Goal: Find specific page/section: Find specific page/section

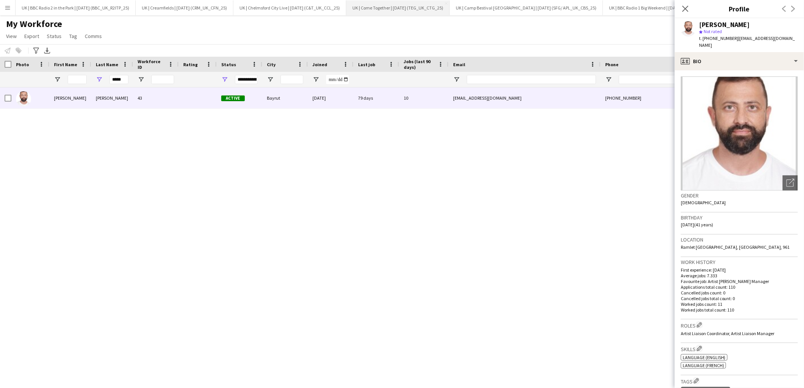
click at [417, 9] on button "UK | Come Together | [DATE] (TEG_UK_CTG_25) Close" at bounding box center [397, 7] width 103 height 15
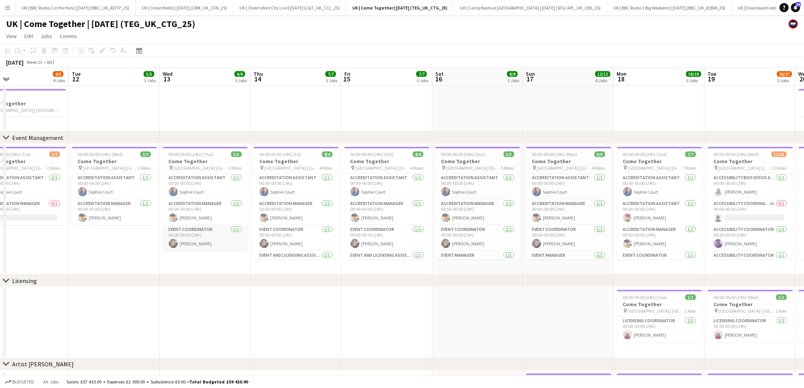
click at [194, 240] on app-card-role "Event Coordinator [DATE] 00:00-00:00 (24h) [PERSON_NAME]" at bounding box center [205, 238] width 85 height 26
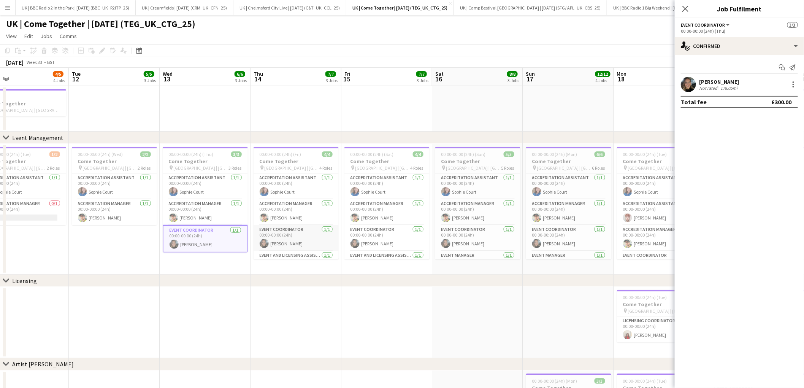
click at [287, 238] on app-card-role "Event Coordinator [DATE] 00:00-00:00 (24h) [PERSON_NAME]" at bounding box center [296, 238] width 85 height 26
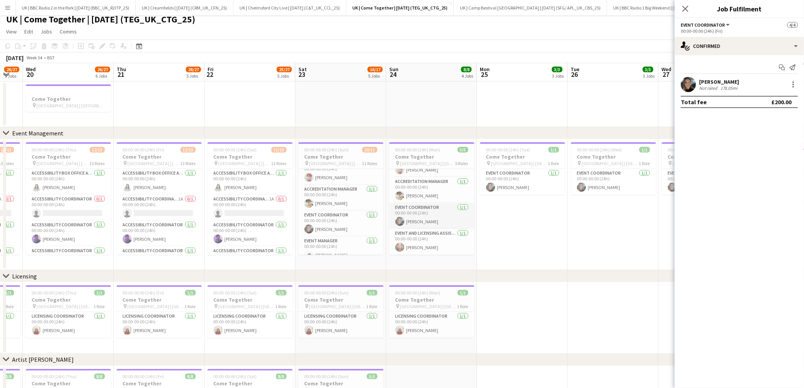
scroll to position [6, 0]
click at [424, 217] on app-card-role "Event Coordinator [DATE] 00:00-00:00 (24h) [PERSON_NAME]" at bounding box center [431, 215] width 85 height 26
click at [513, 181] on app-card-role "Event Coordinator [DATE] 00:00-00:00 (24h) [PERSON_NAME]" at bounding box center [522, 181] width 85 height 26
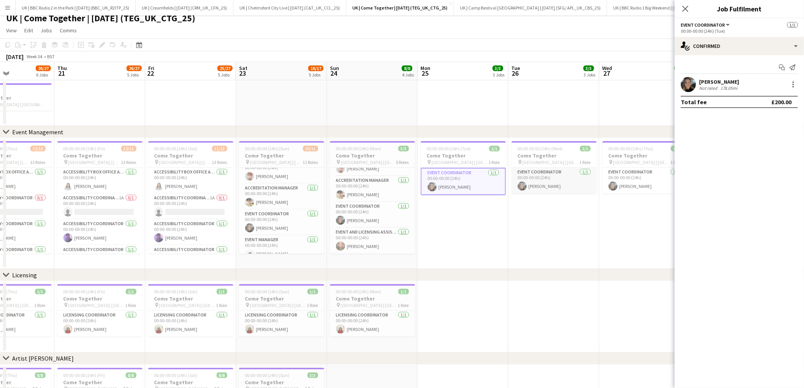
scroll to position [0, 313]
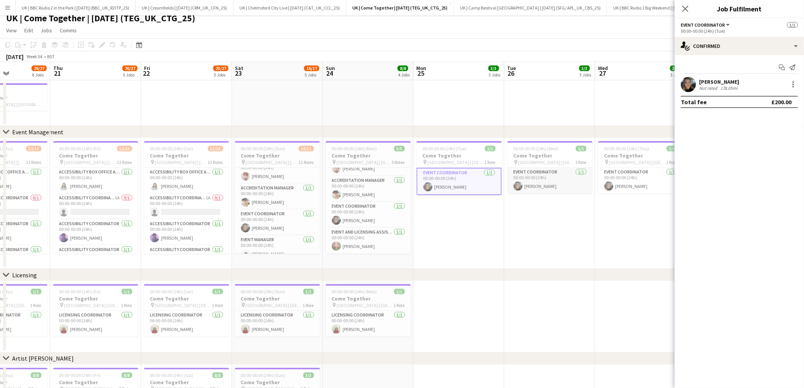
click at [536, 185] on app-card-role "Event Coordinator [DATE] 00:00-00:00 (24h) [PERSON_NAME]" at bounding box center [550, 181] width 85 height 26
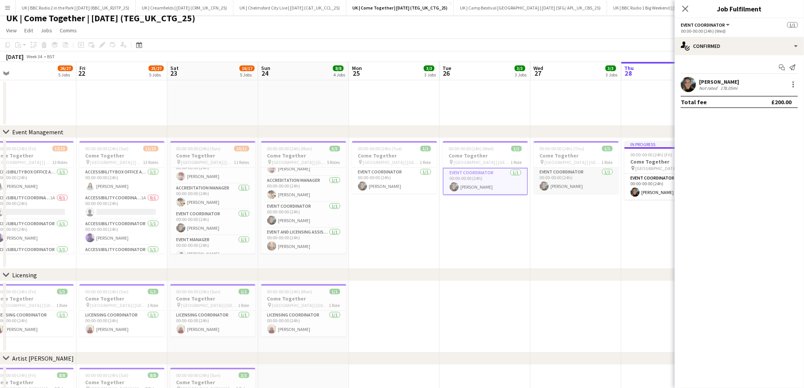
scroll to position [0, 288]
click at [591, 182] on app-card-role "Event Coordinator [DATE] 00:00-00:00 (24h) [PERSON_NAME]" at bounding box center [575, 181] width 85 height 26
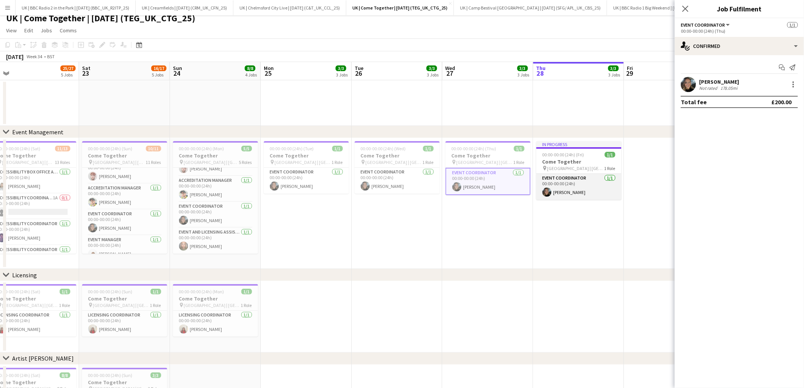
scroll to position [0, 258]
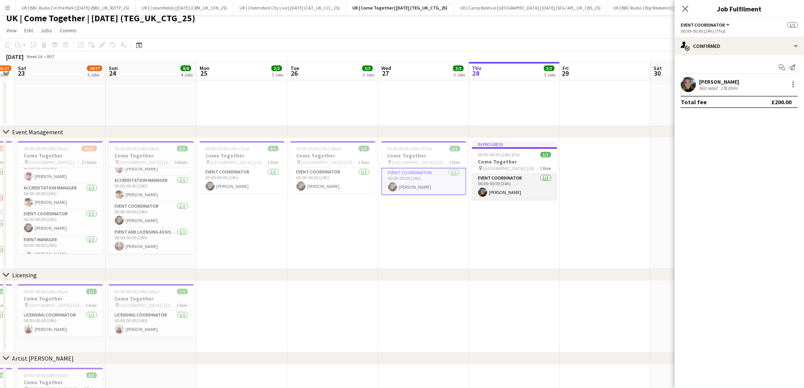
click at [527, 190] on app-card-role "Event Coordinator [DATE] 00:00-00:00 (24h) [PERSON_NAME]" at bounding box center [514, 187] width 85 height 26
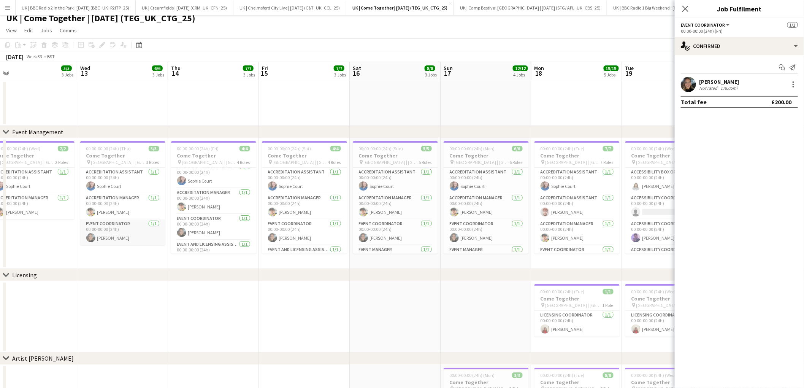
scroll to position [0, 164]
